Goal: Communication & Community: Answer question/provide support

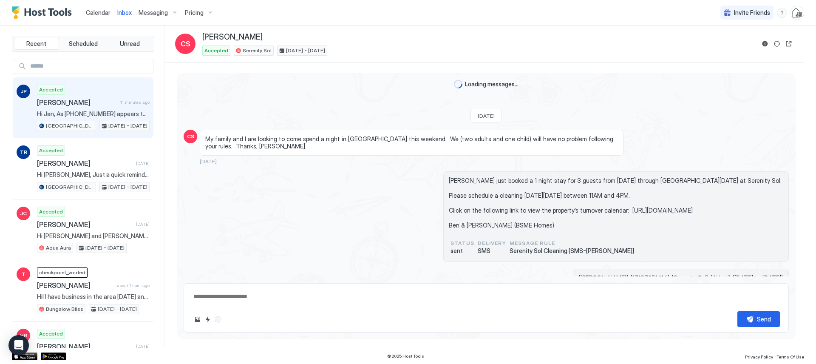
scroll to position [999, 0]
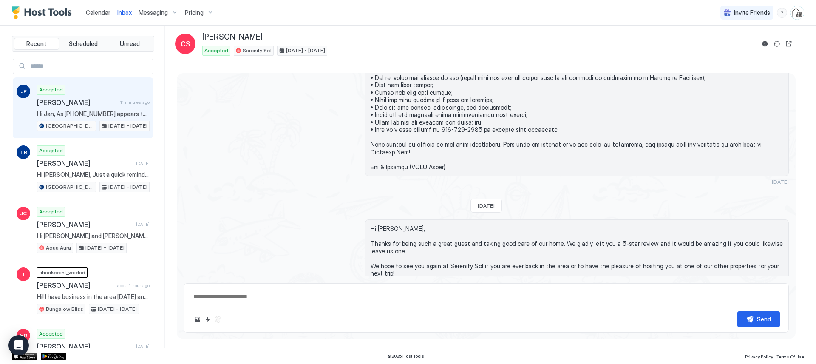
click at [103, 104] on span "[PERSON_NAME]" at bounding box center [77, 102] width 80 height 9
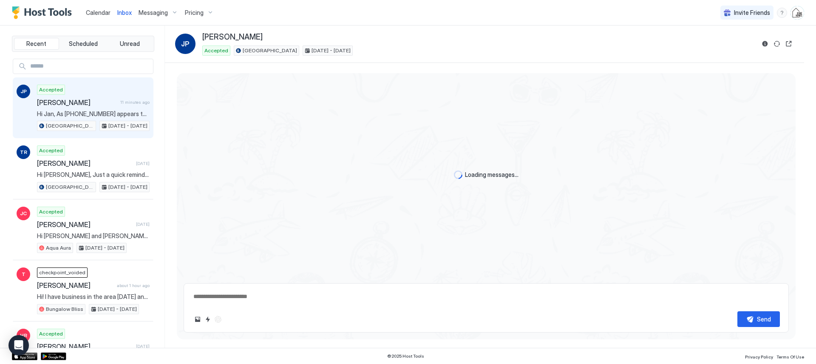
type textarea "*"
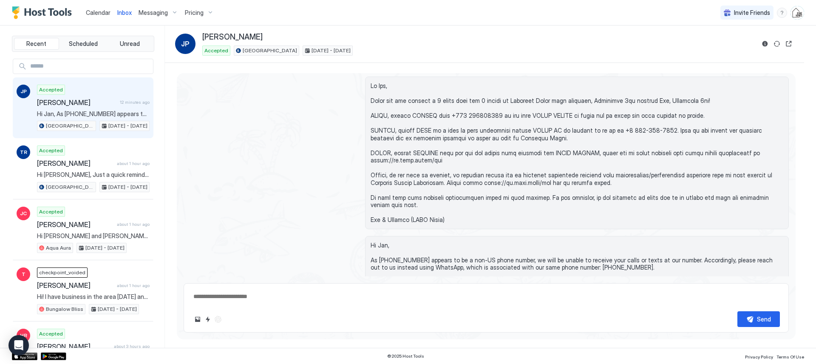
scroll to position [325, 0]
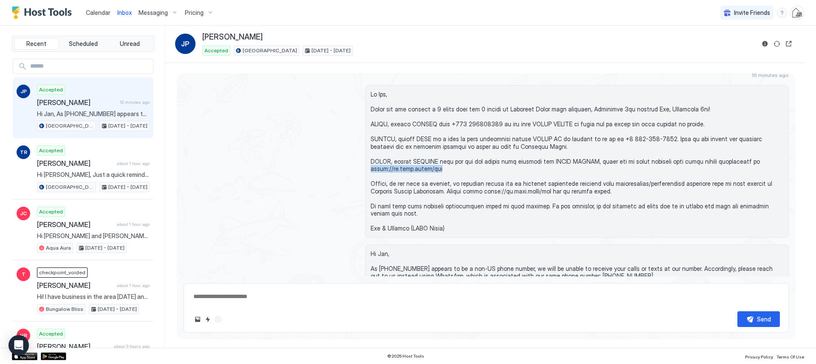
drag, startPoint x: 441, startPoint y: 160, endPoint x: 370, endPoint y: 162, distance: 71.0
click at [371, 162] on span at bounding box center [577, 162] width 413 height 142
copy span "[URL][DOMAIN_NAME][PERSON_NAME]"
click at [775, 45] on button "Sync reservation" at bounding box center [777, 44] width 10 height 10
click at [100, 11] on span "Calendar" at bounding box center [98, 12] width 25 height 7
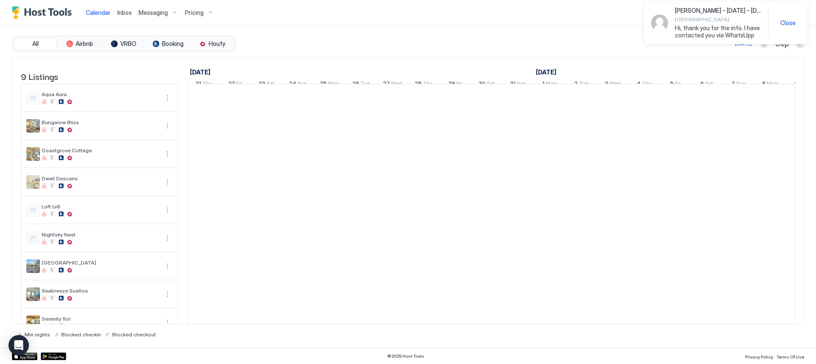
scroll to position [0, 472]
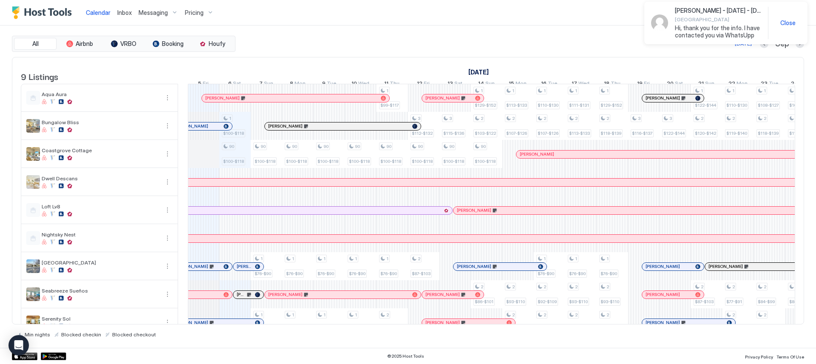
click at [707, 33] on span "Hi, thank you for the info. I have contacted you via WhatsUpp" at bounding box center [718, 31] width 86 height 15
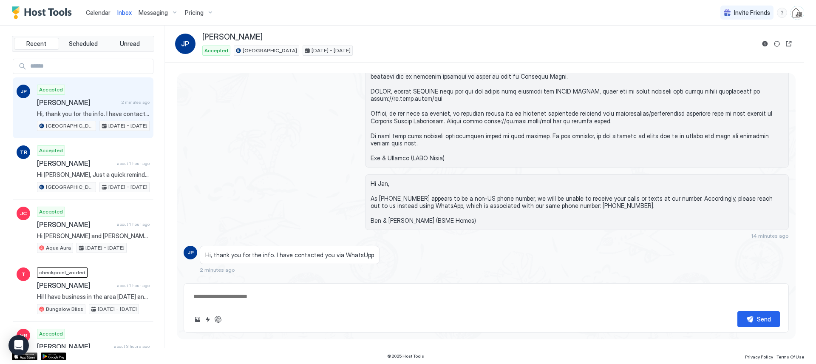
scroll to position [404, 0]
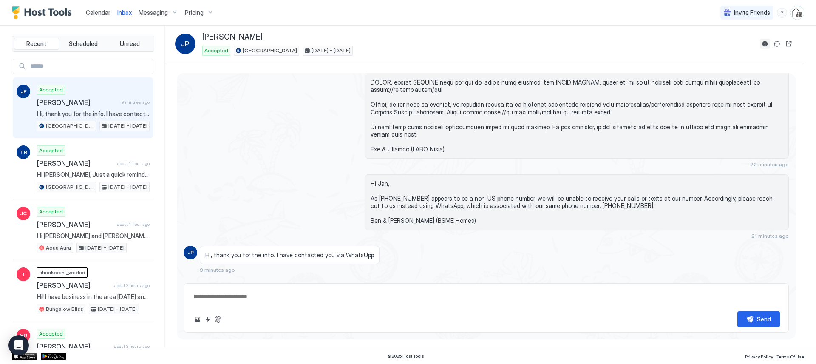
click at [765, 46] on button "Reservation information" at bounding box center [765, 44] width 10 height 10
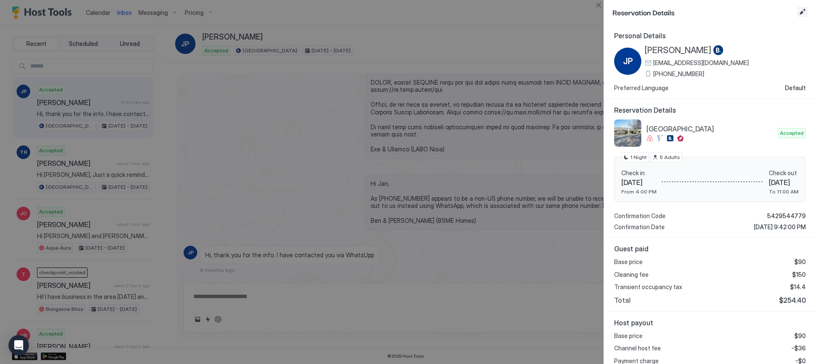
click at [802, 15] on button "Edit reservation" at bounding box center [803, 12] width 10 height 10
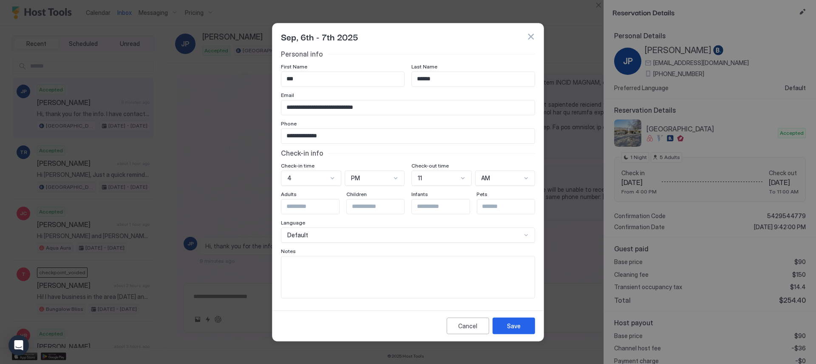
scroll to position [395, 0]
click at [421, 278] on textarea "Input Field" at bounding box center [408, 277] width 253 height 42
type textarea "**********"
click at [518, 323] on div "Save" at bounding box center [514, 325] width 14 height 9
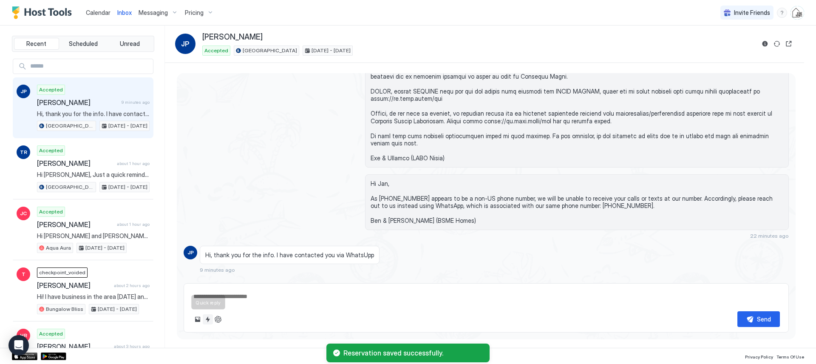
click at [206, 321] on button "Quick reply" at bounding box center [208, 319] width 10 height 10
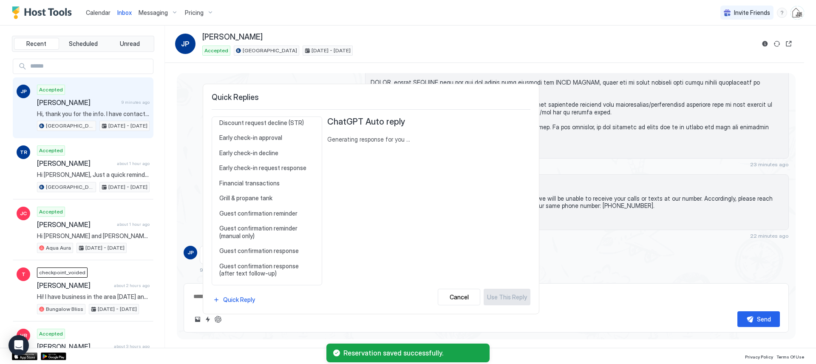
scroll to position [341, 0]
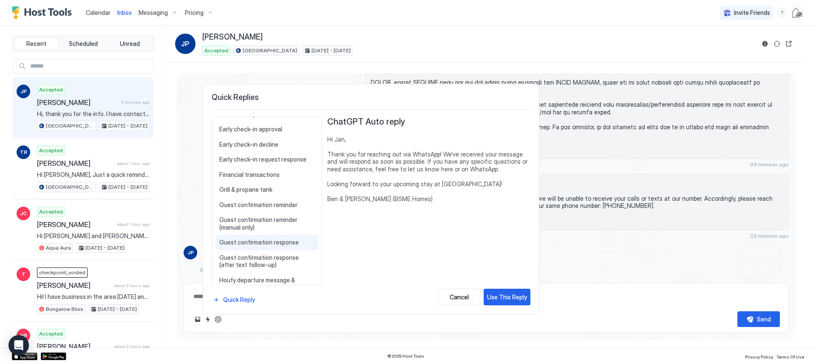
click at [251, 242] on span "Guest confirmation response" at bounding box center [266, 243] width 95 height 8
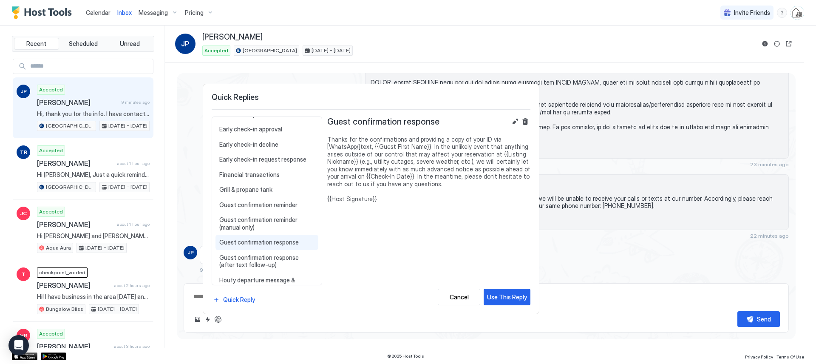
scroll to position [358, 0]
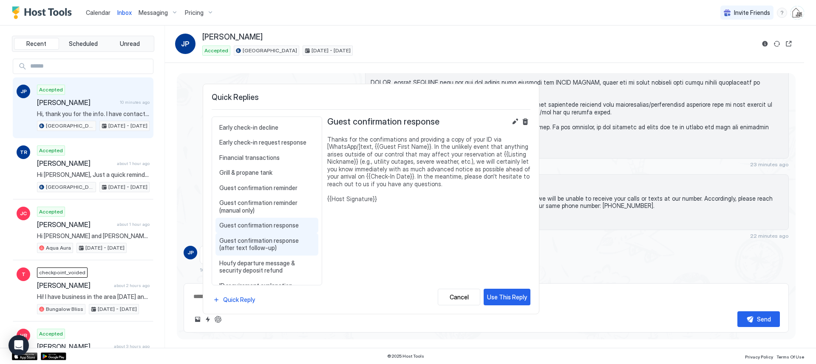
click at [244, 245] on span "Guest confirmation response (after text follow-up)" at bounding box center [266, 244] width 95 height 15
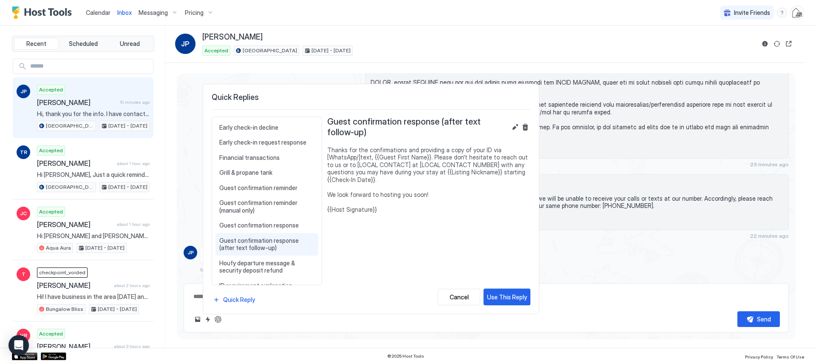
click at [501, 301] on div "Use This Reply" at bounding box center [507, 297] width 40 height 9
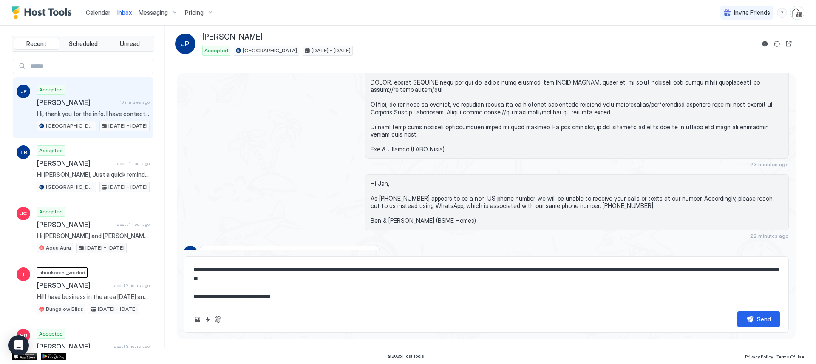
click at [366, 265] on textarea "**********" at bounding box center [487, 283] width 588 height 43
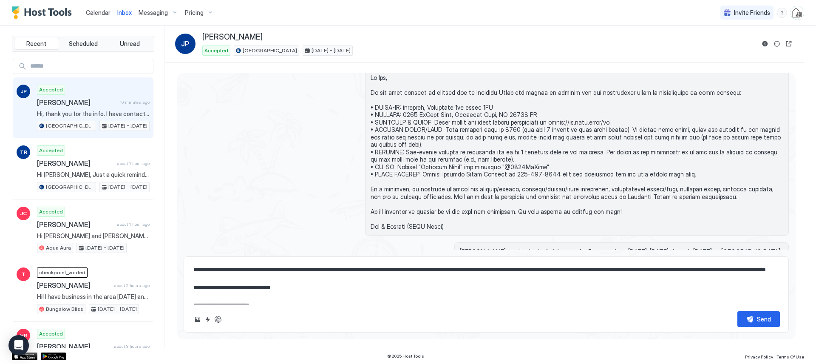
scroll to position [55, 0]
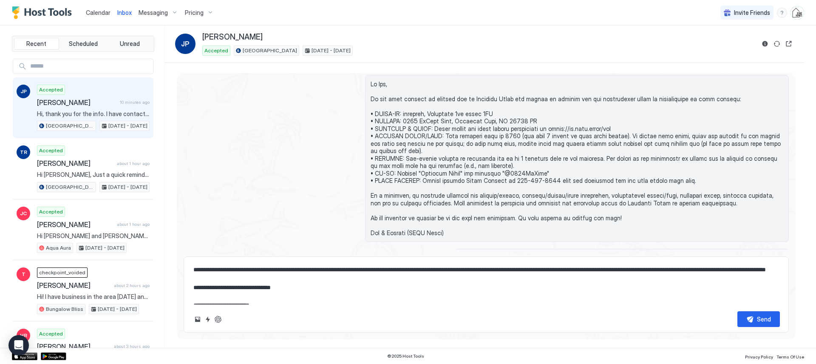
drag, startPoint x: 467, startPoint y: 174, endPoint x: 542, endPoint y: 172, distance: 74.9
click at [542, 172] on span at bounding box center [577, 158] width 413 height 156
drag, startPoint x: 552, startPoint y: 172, endPoint x: 467, endPoint y: 171, distance: 85.1
click at [467, 171] on span at bounding box center [577, 158] width 413 height 156
copy span "[PERSON_NAME] at [PHONE_NUMBER]"
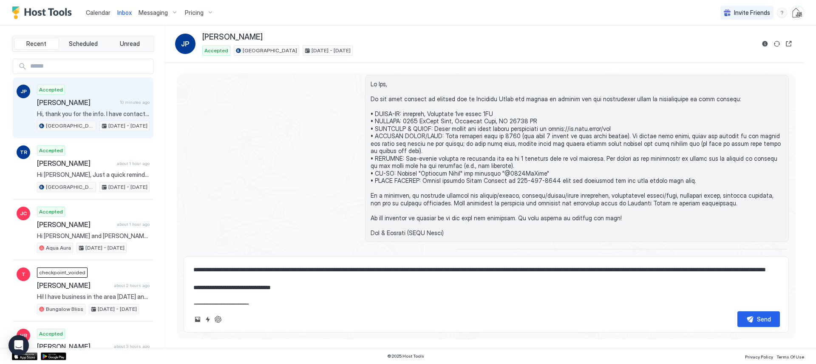
click at [523, 271] on textarea "**********" at bounding box center [487, 283] width 588 height 43
click at [662, 268] on textarea "**********" at bounding box center [487, 283] width 588 height 43
paste textarea
click at [524, 270] on textarea "**********" at bounding box center [487, 283] width 588 height 43
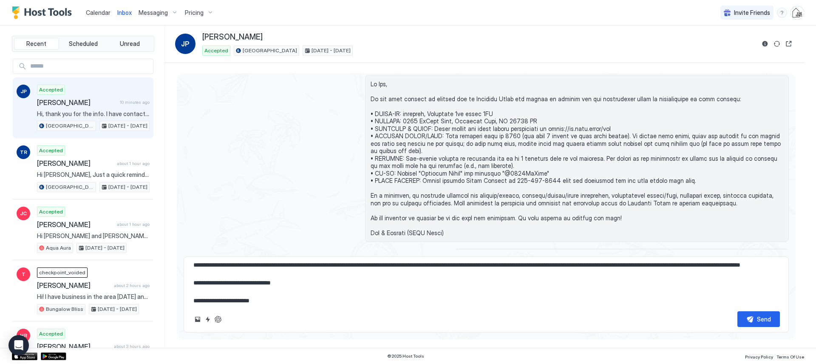
scroll to position [18, 0]
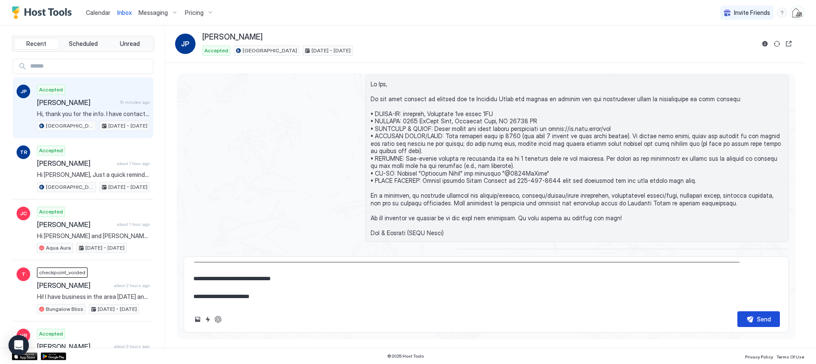
type textarea "**********"
click at [768, 315] on div "Send" at bounding box center [764, 319] width 14 height 9
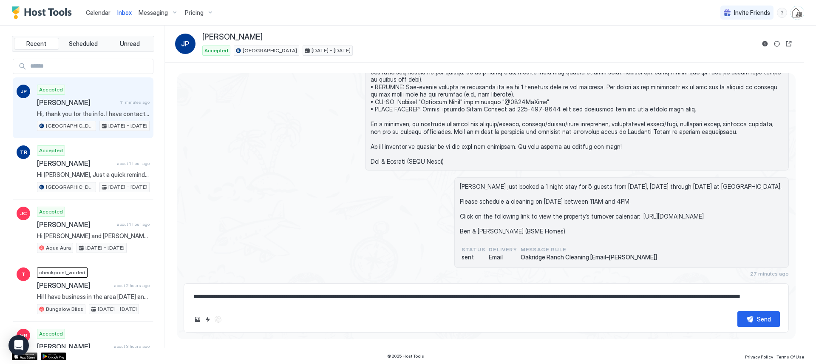
scroll to position [475, 0]
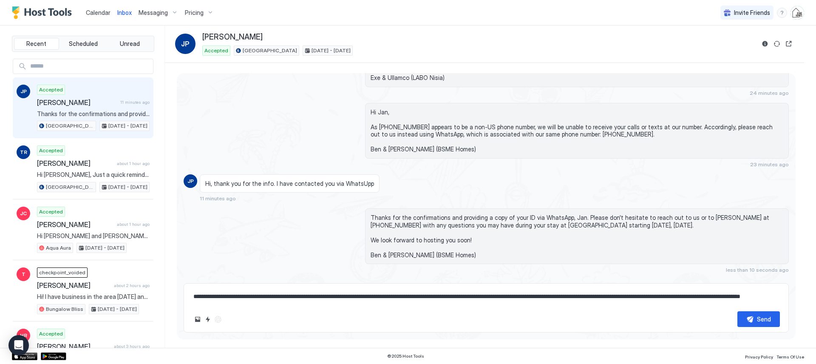
click at [103, 13] on span "Calendar" at bounding box center [98, 12] width 25 height 7
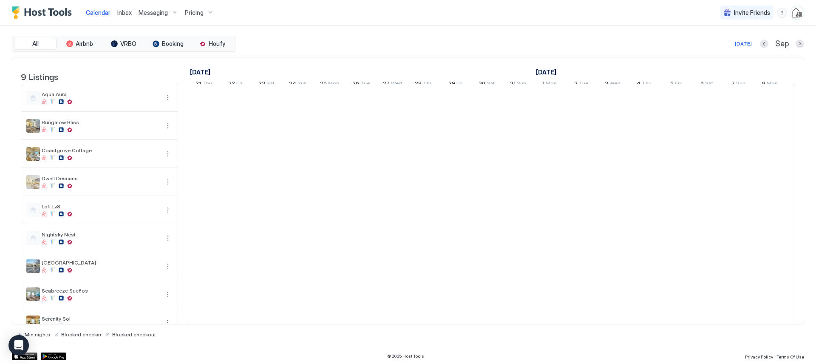
scroll to position [0, 472]
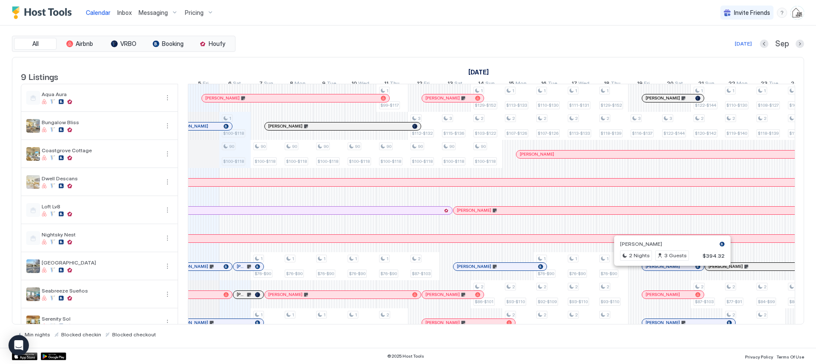
click at [669, 270] on div at bounding box center [669, 266] width 7 height 7
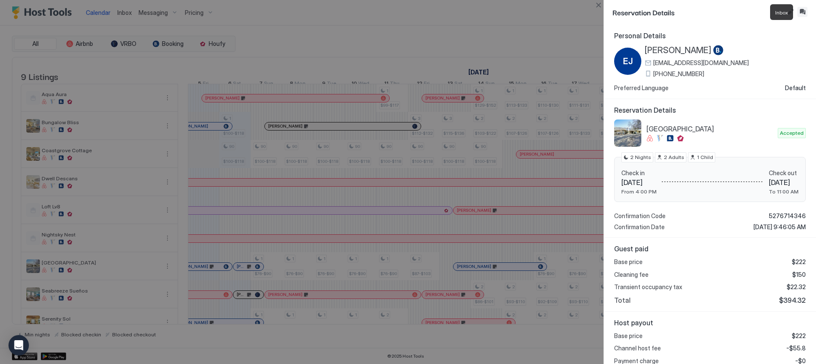
click at [805, 12] on button "Inbox" at bounding box center [803, 12] width 10 height 10
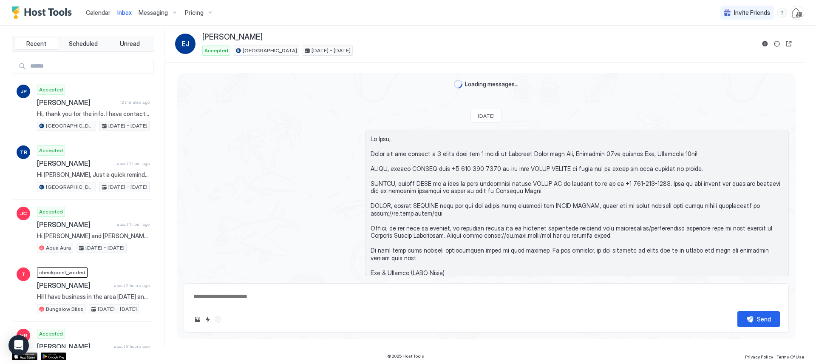
scroll to position [210, 0]
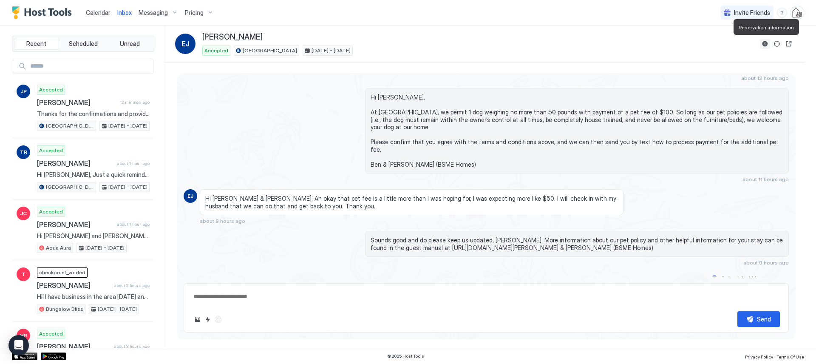
click at [764, 43] on button "Reservation information" at bounding box center [765, 44] width 10 height 10
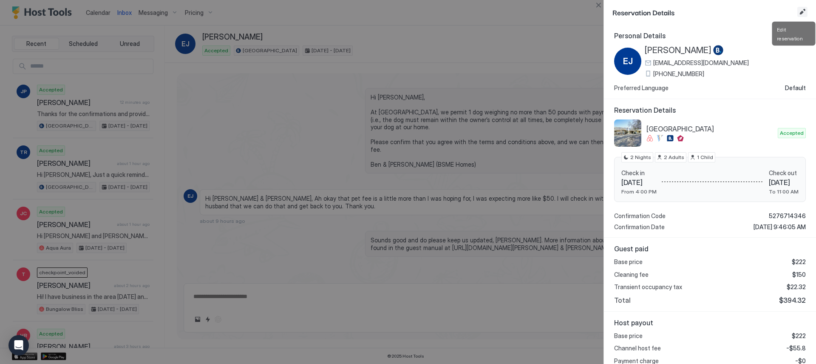
click at [802, 9] on button "Edit reservation" at bounding box center [803, 12] width 10 height 10
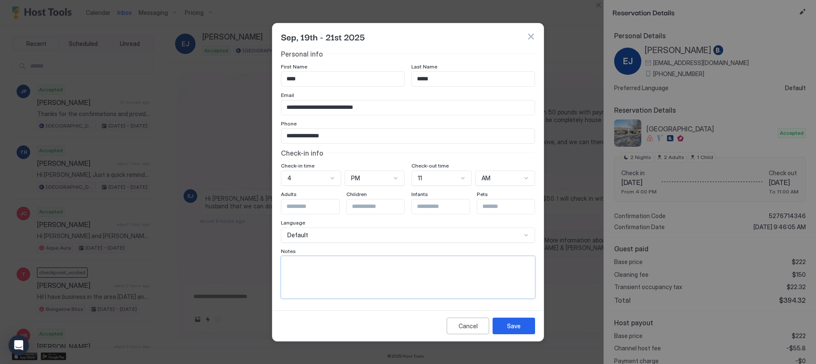
click at [435, 269] on textarea "Input Field" at bounding box center [408, 277] width 253 height 42
type textarea "**********"
click at [505, 324] on button "Save" at bounding box center [514, 326] width 43 height 17
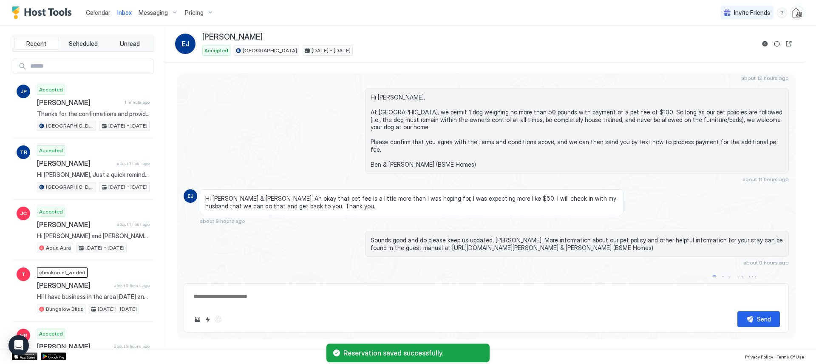
click at [106, 11] on span "Calendar" at bounding box center [98, 12] width 25 height 7
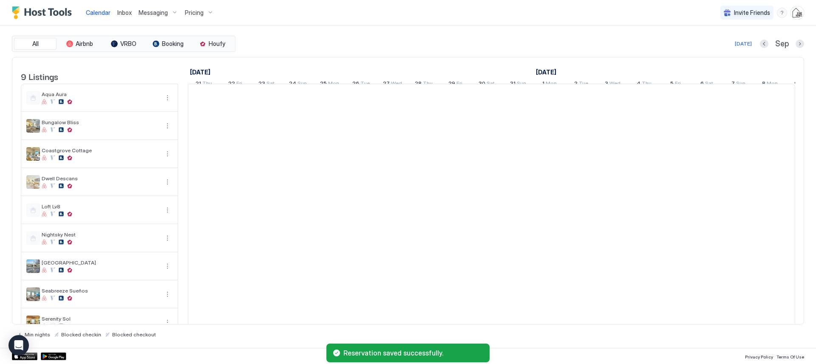
scroll to position [0, 472]
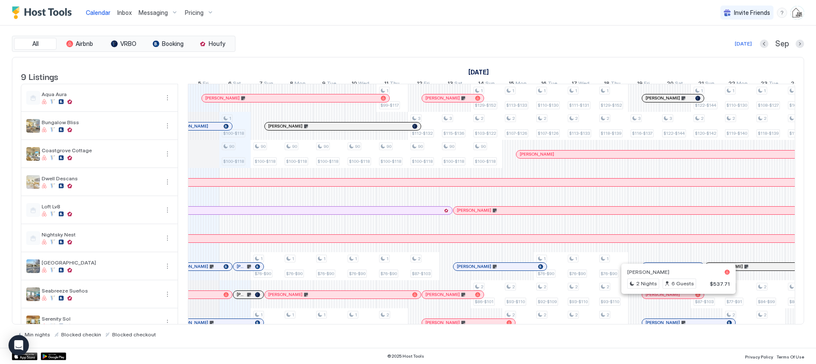
click at [675, 298] on div at bounding box center [675, 294] width 7 height 7
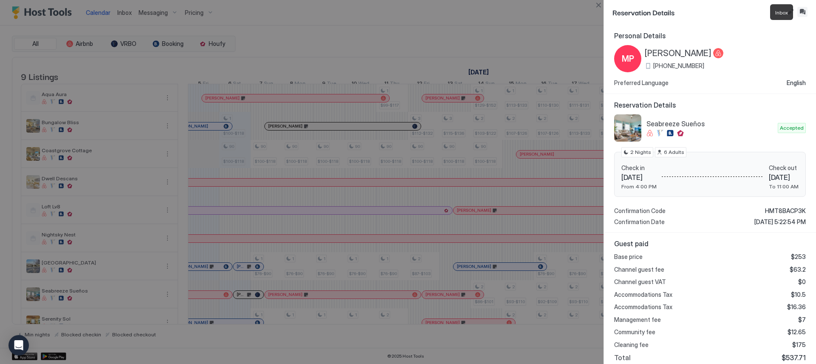
click at [801, 12] on button "Inbox" at bounding box center [803, 12] width 10 height 10
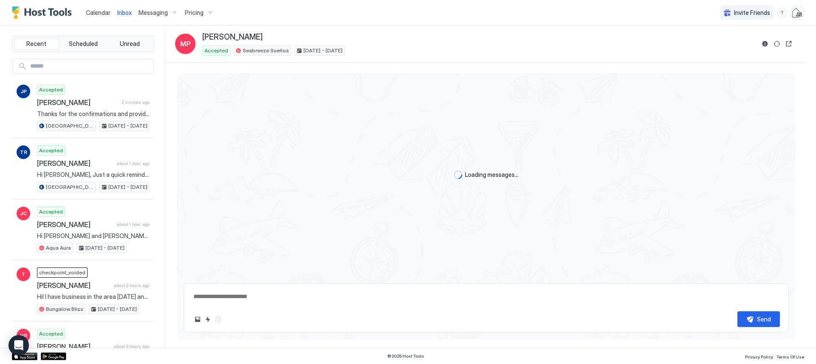
scroll to position [307, 0]
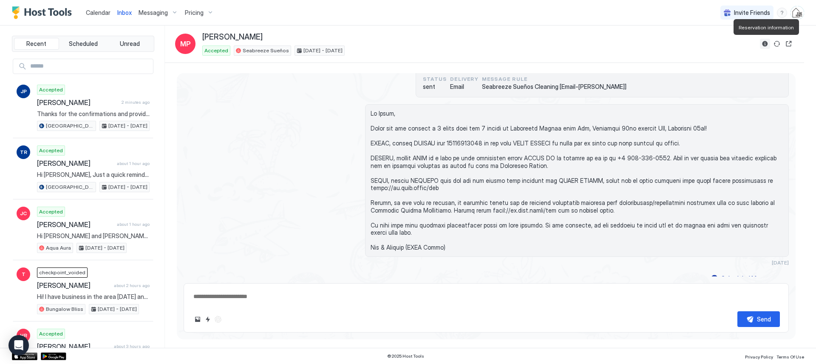
click at [765, 41] on button "Reservation information" at bounding box center [765, 44] width 10 height 10
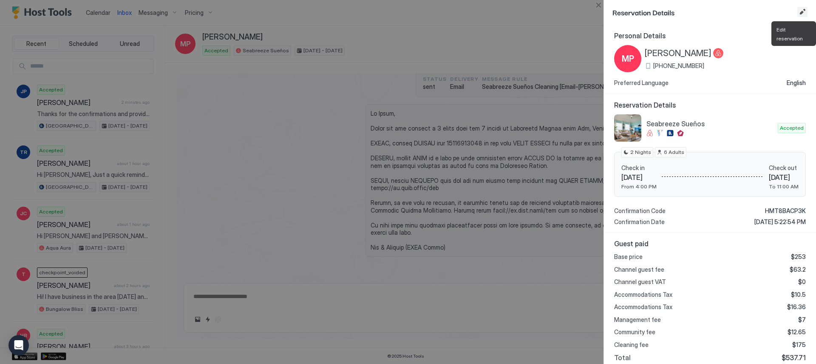
click at [800, 11] on button "Edit reservation" at bounding box center [803, 12] width 10 height 10
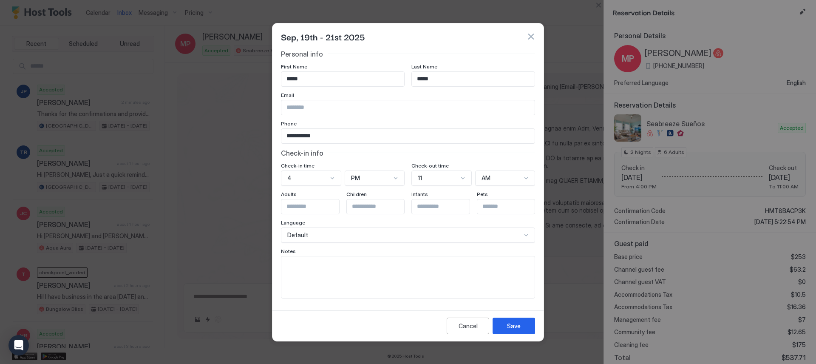
click at [428, 270] on textarea "Input Field" at bounding box center [408, 277] width 253 height 42
type textarea "**********"
click at [523, 327] on button "Save" at bounding box center [514, 326] width 43 height 17
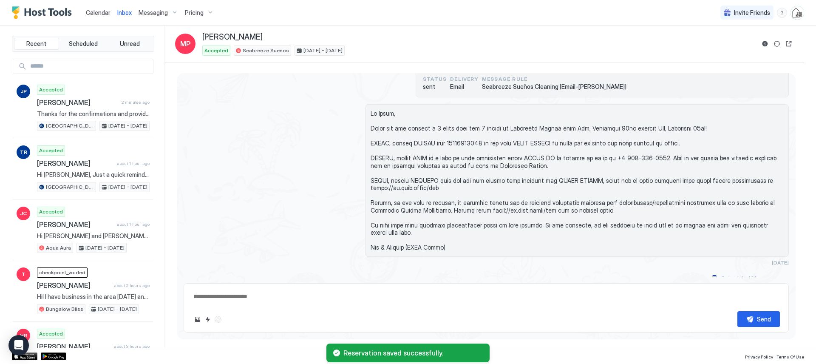
click at [107, 16] on span "Calendar" at bounding box center [98, 12] width 25 height 7
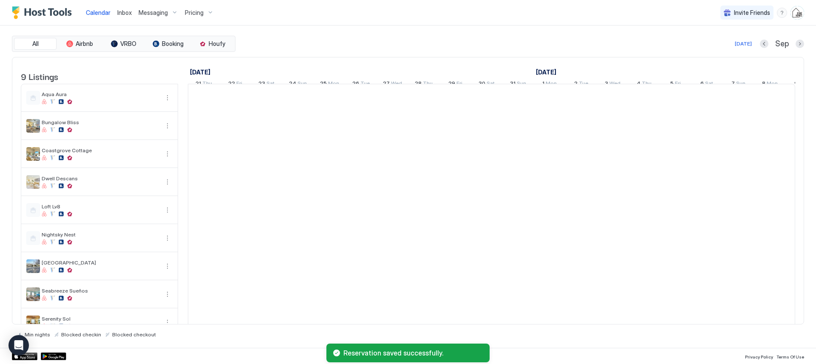
scroll to position [0, 472]
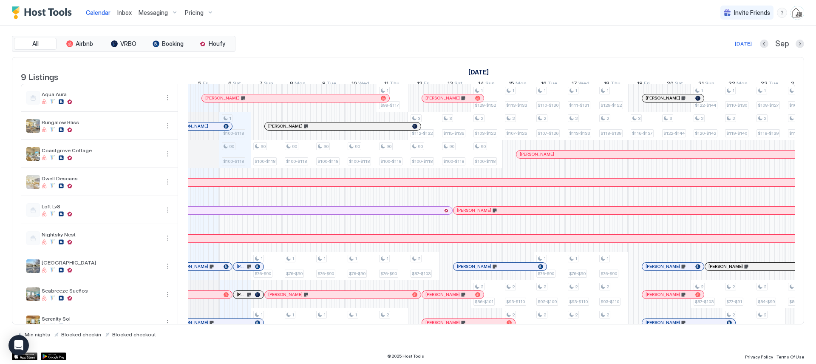
click at [126, 13] on span "Inbox" at bounding box center [124, 12] width 14 height 7
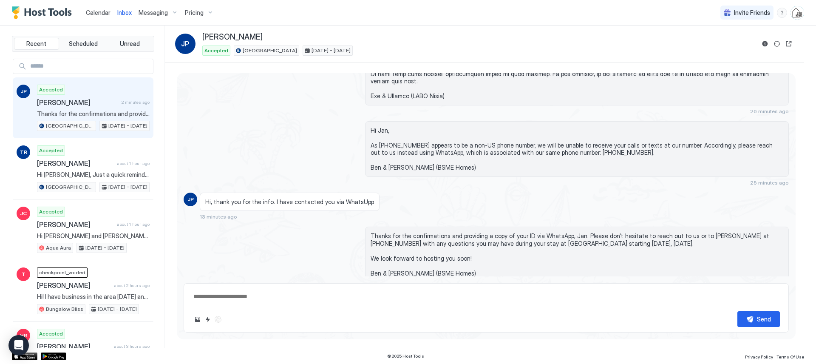
scroll to position [475, 0]
